Goal: Information Seeking & Learning: Check status

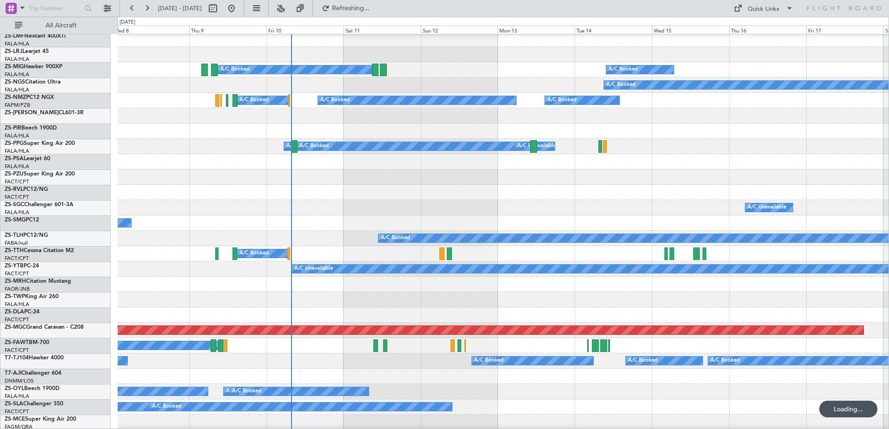
scroll to position [325, 0]
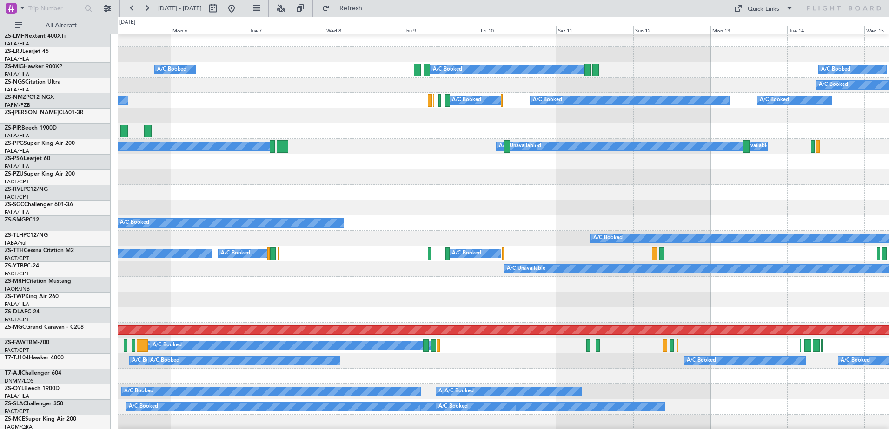
scroll to position [325, 0]
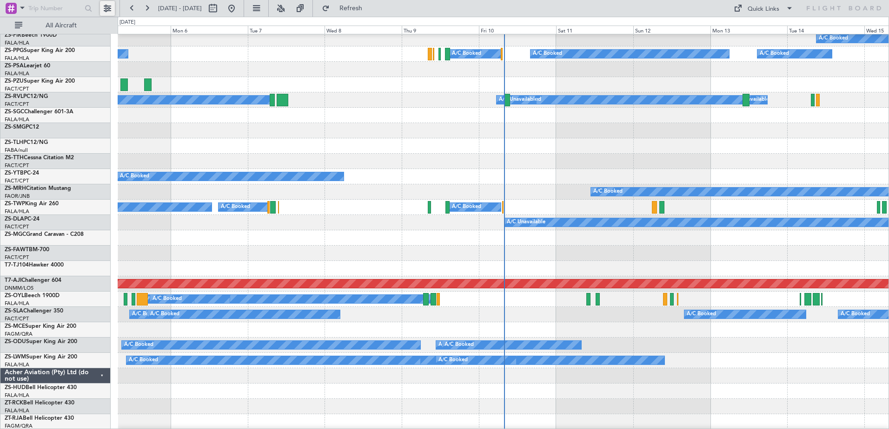
click at [105, 10] on button at bounding box center [107, 8] width 15 height 15
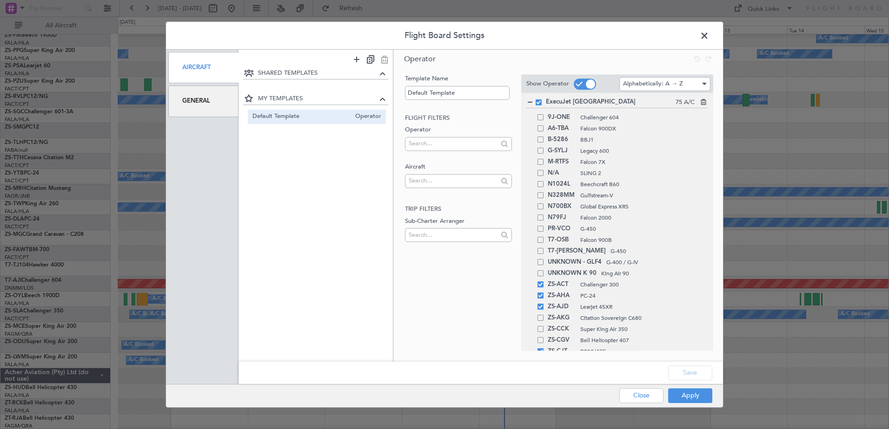
click at [709, 36] on span at bounding box center [709, 38] width 0 height 19
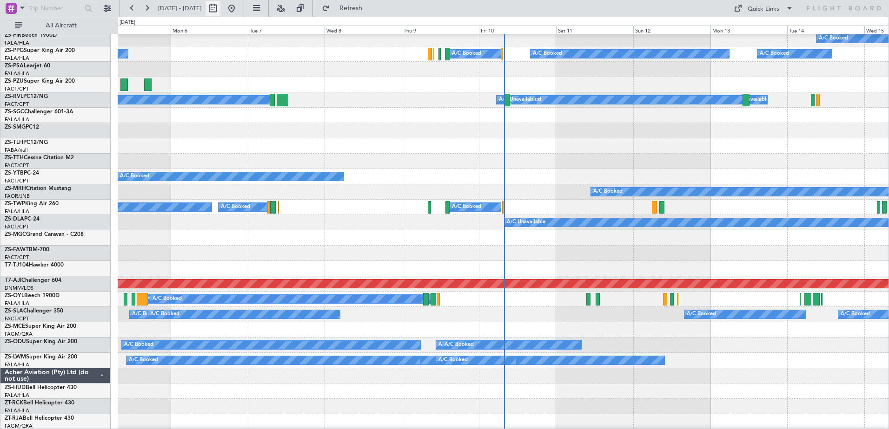
click at [220, 10] on button at bounding box center [212, 8] width 15 height 15
select select "10"
select select "2025"
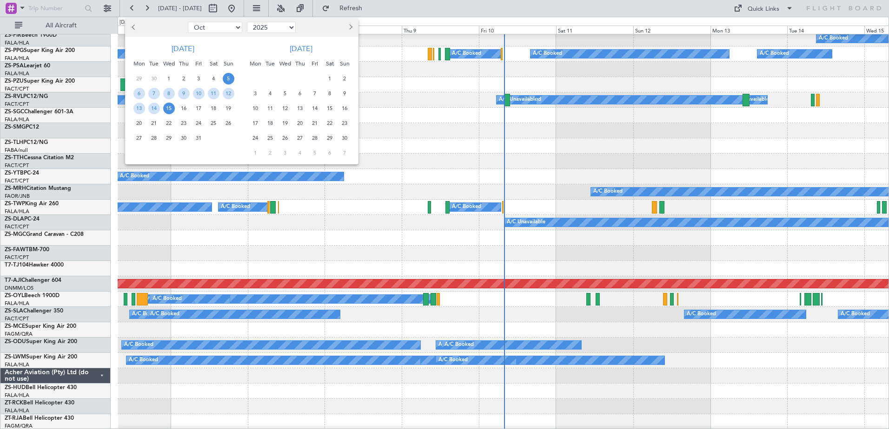
click at [134, 27] on span "Previous month" at bounding box center [135, 27] width 6 height 6
select select "9"
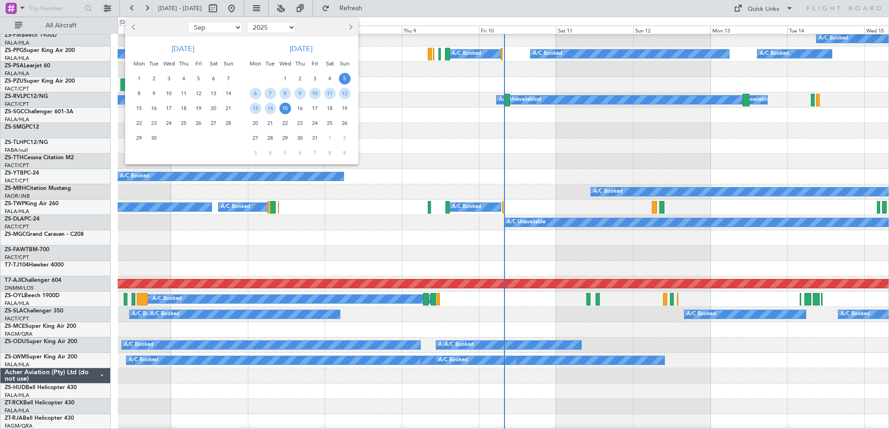
click at [153, 125] on span "23" at bounding box center [154, 124] width 12 height 12
click at [179, 125] on span "25" at bounding box center [184, 124] width 12 height 12
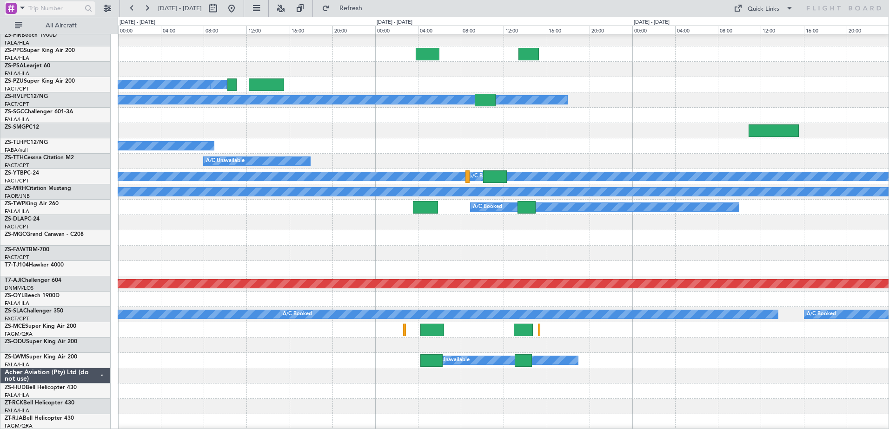
click at [17, 7] on span at bounding box center [22, 8] width 11 height 12
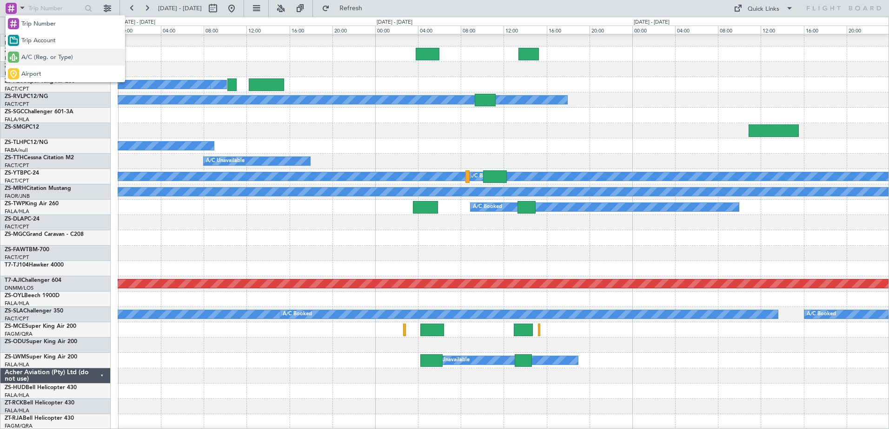
click at [43, 61] on span "A/C (Reg. or Type)" at bounding box center [47, 57] width 52 height 9
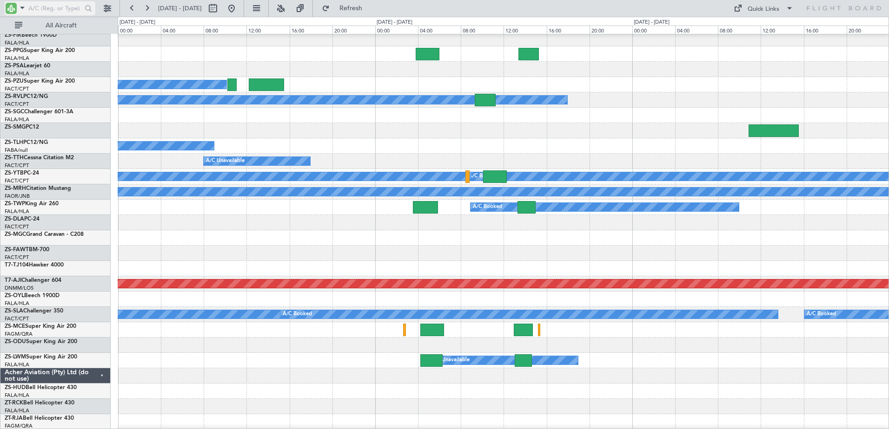
click at [41, 9] on input "text" at bounding box center [54, 8] width 53 height 14
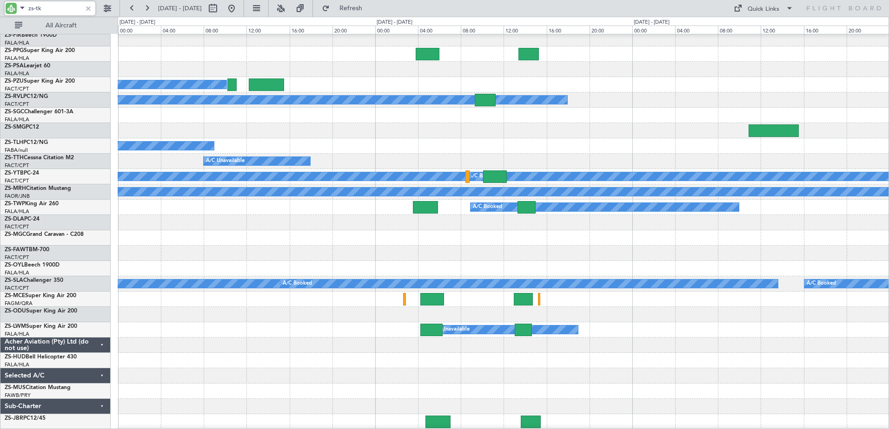
scroll to position [0, 0]
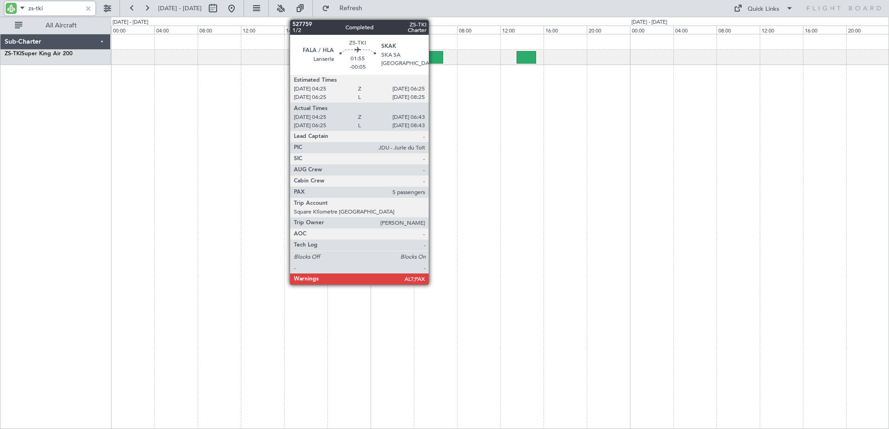
click at [432, 54] on div at bounding box center [430, 57] width 25 height 13
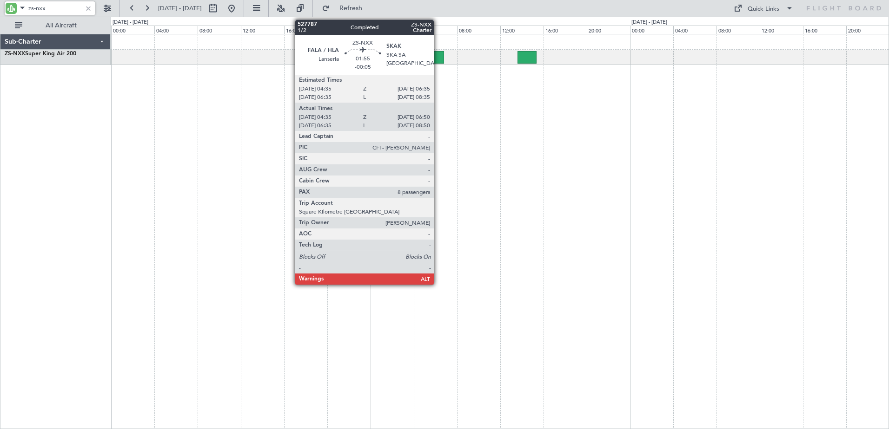
click at [438, 59] on div at bounding box center [432, 57] width 25 height 13
type input "zs-nxx"
